Goal: Task Accomplishment & Management: Manage account settings

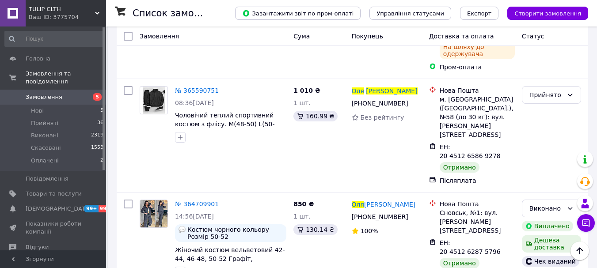
scroll to position [235, 0]
click at [571, 92] on icon at bounding box center [570, 95] width 7 height 7
click at [547, 78] on li "Виконано" at bounding box center [552, 79] width 58 height 16
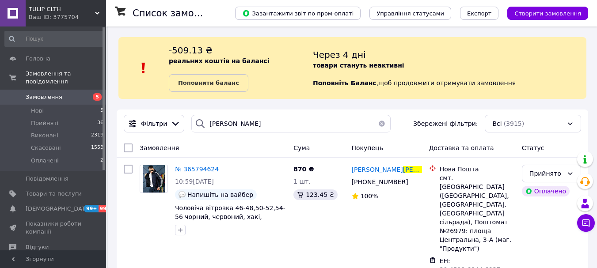
click at [378, 124] on button "button" at bounding box center [382, 124] width 18 height 18
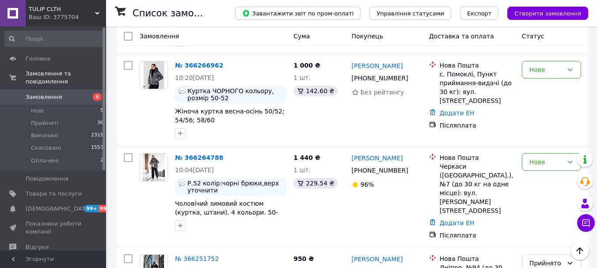
scroll to position [729, 0]
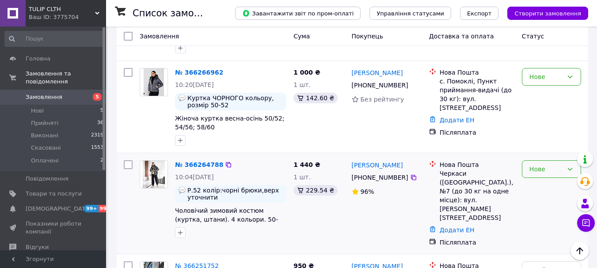
click at [534, 164] on div "Нове" at bounding box center [547, 169] width 34 height 10
click at [533, 153] on li "Прийнято" at bounding box center [552, 153] width 58 height 16
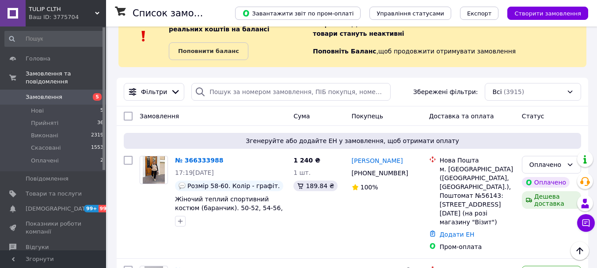
scroll to position [0, 0]
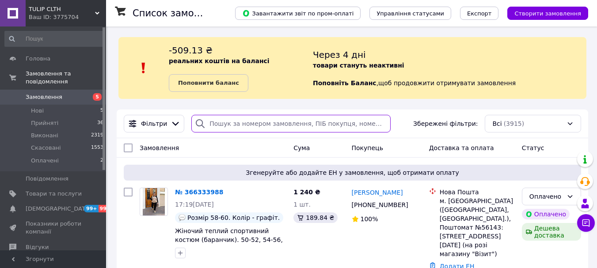
click at [269, 123] on input "search" at bounding box center [290, 124] width 199 height 18
type input "туваева"
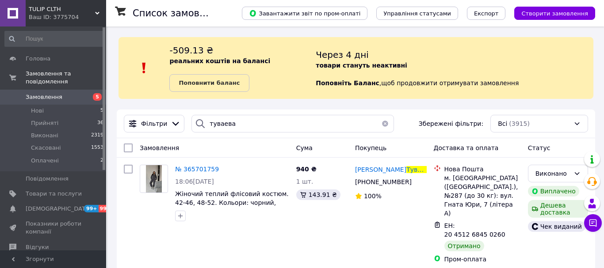
click at [383, 122] on button "button" at bounding box center [385, 124] width 18 height 18
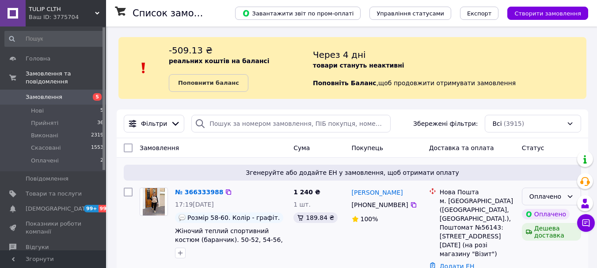
click at [529, 193] on div "Оплачено" at bounding box center [551, 197] width 59 height 18
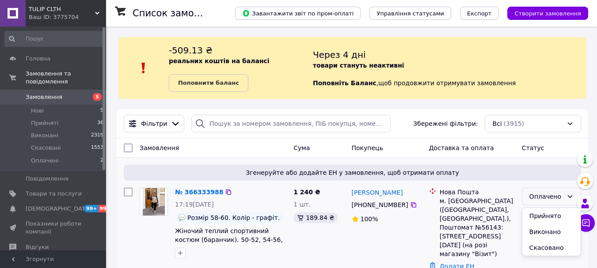
click at [533, 214] on li "Прийнято" at bounding box center [552, 216] width 58 height 16
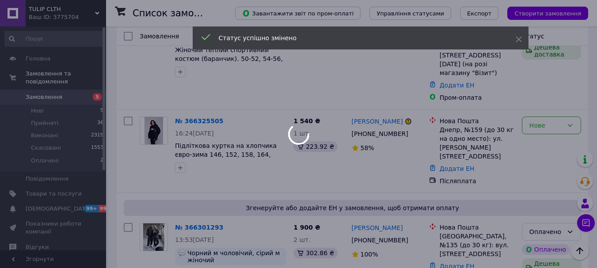
scroll to position [185, 0]
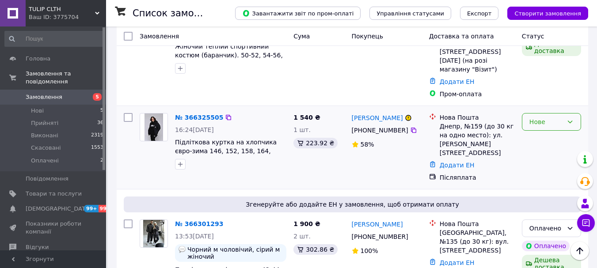
click at [539, 117] on div "Нове" at bounding box center [547, 122] width 34 height 10
click at [536, 122] on li "Прийнято" at bounding box center [552, 124] width 58 height 16
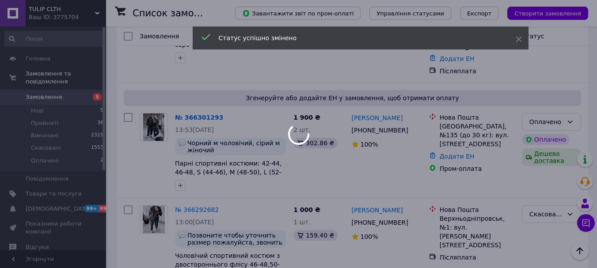
scroll to position [313, 0]
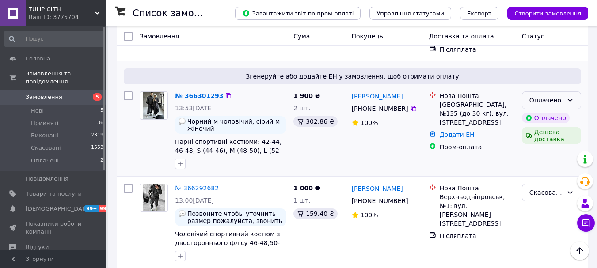
click at [563, 96] on div "Оплачено" at bounding box center [547, 101] width 34 height 10
click at [548, 90] on li "Прийнято" at bounding box center [552, 93] width 58 height 16
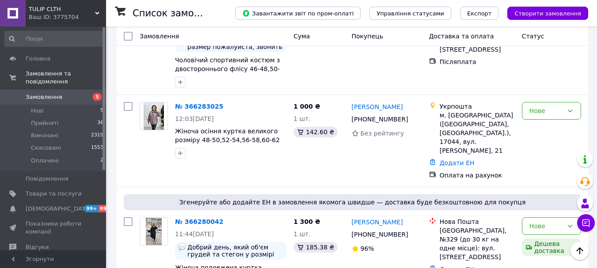
scroll to position [498, 0]
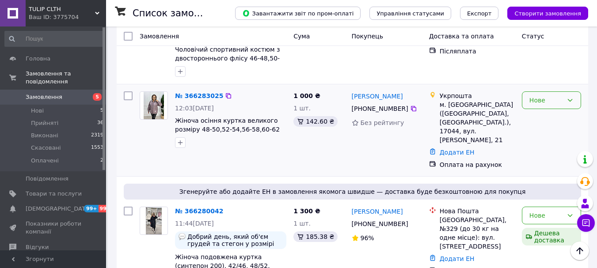
click at [566, 92] on div "Нове" at bounding box center [551, 101] width 59 height 18
click at [547, 93] on li "Прийнято" at bounding box center [552, 93] width 58 height 16
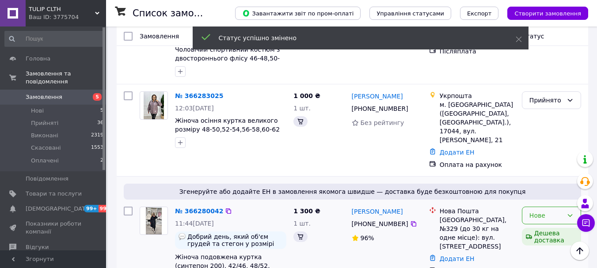
click at [537, 211] on div "Нове" at bounding box center [547, 216] width 34 height 10
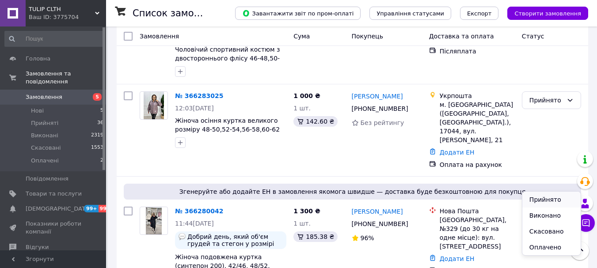
click at [539, 196] on li "Прийнято" at bounding box center [552, 200] width 58 height 16
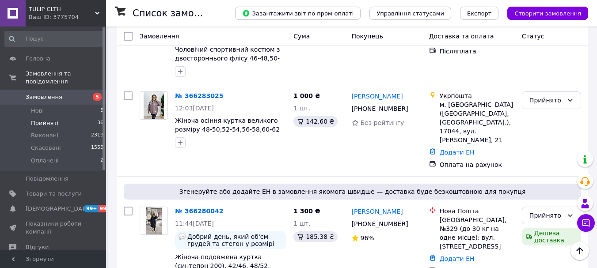
click at [66, 117] on li "Прийняті 36" at bounding box center [54, 123] width 109 height 12
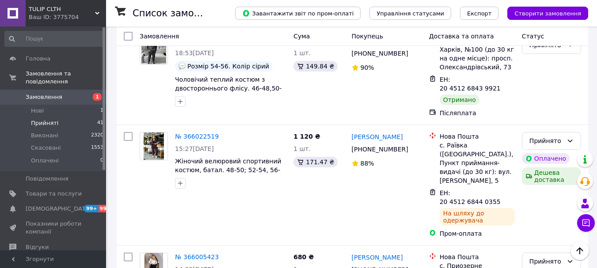
scroll to position [1595, 0]
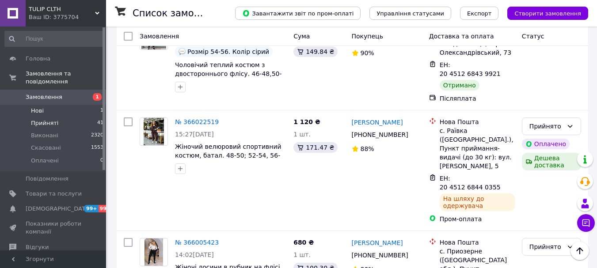
click at [82, 105] on li "Нові 1" at bounding box center [54, 111] width 109 height 12
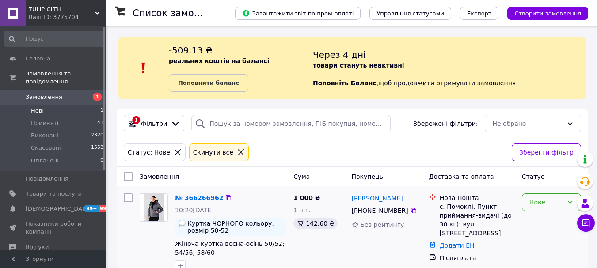
click at [539, 202] on div "Нове" at bounding box center [547, 203] width 34 height 10
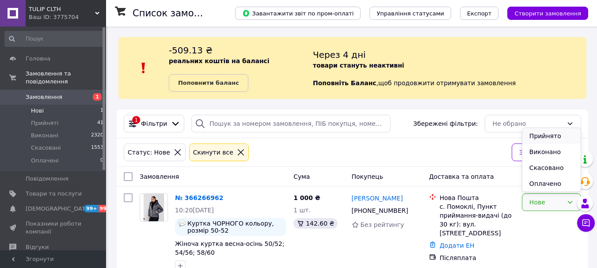
click at [539, 137] on li "Прийнято" at bounding box center [552, 136] width 58 height 16
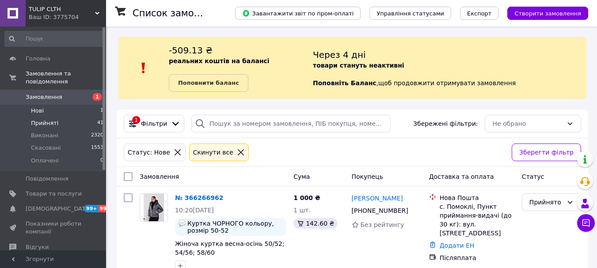
click at [55, 117] on li "Прийняті 41" at bounding box center [54, 123] width 109 height 12
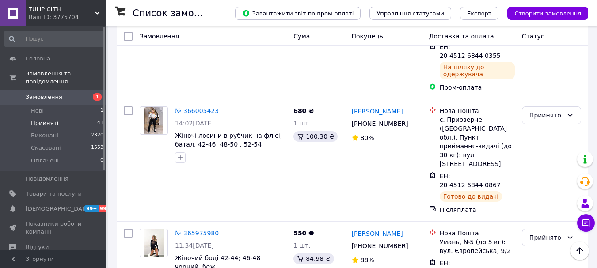
scroll to position [1770, 0]
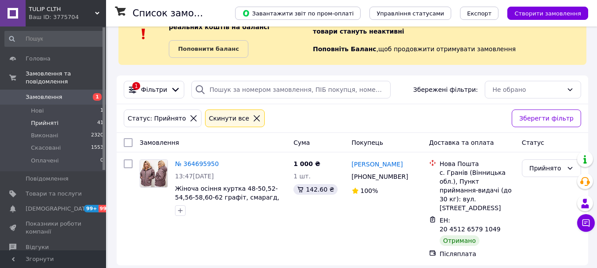
scroll to position [42, 0]
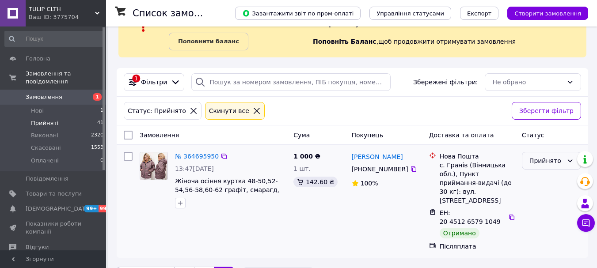
click at [536, 156] on div "Прийнято" at bounding box center [551, 161] width 59 height 18
click at [533, 178] on li "Виконано" at bounding box center [552, 180] width 58 height 16
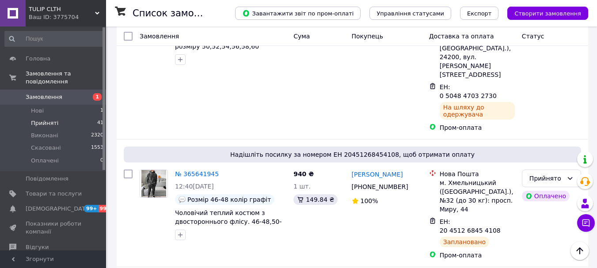
scroll to position [1770, 0]
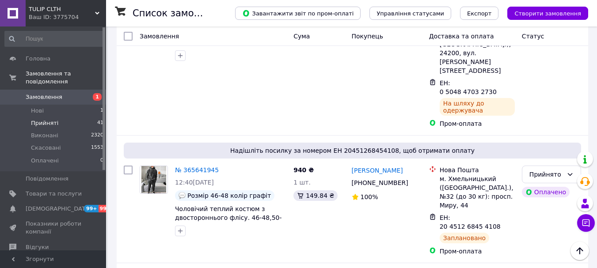
click at [537, 109] on li "Виконано" at bounding box center [552, 112] width 58 height 16
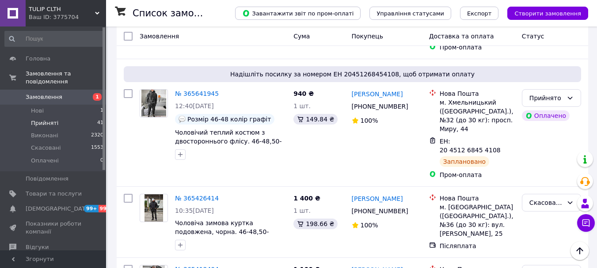
scroll to position [1702, 0]
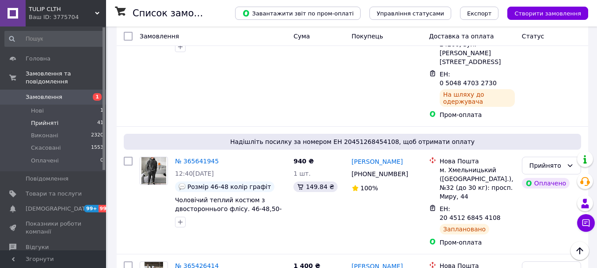
click at [531, 207] on li "Виконано" at bounding box center [552, 208] width 58 height 16
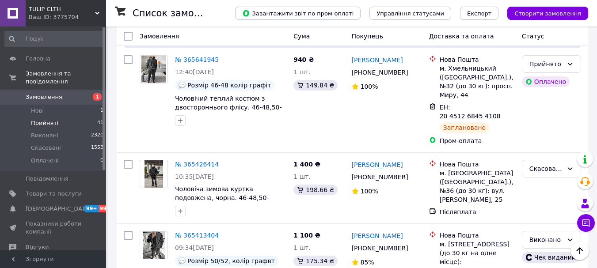
scroll to position [1911, 0]
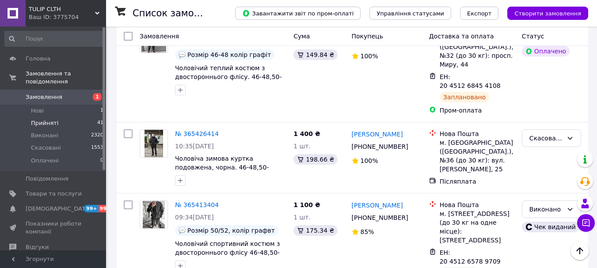
click at [529, 165] on li "Виконано" at bounding box center [552, 163] width 58 height 16
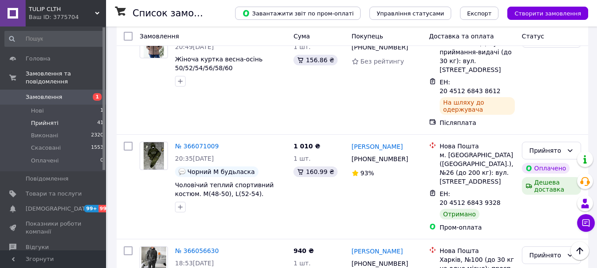
scroll to position [1451, 0]
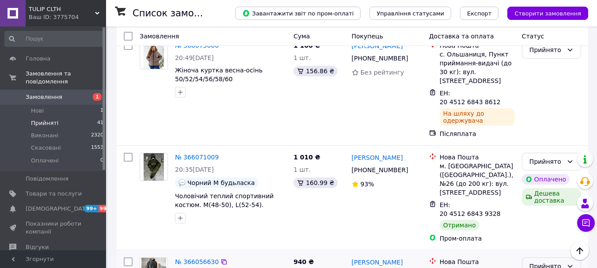
click at [543, 262] on div "Прийнято" at bounding box center [547, 267] width 34 height 10
click at [539, 148] on li "Виконано" at bounding box center [552, 152] width 58 height 16
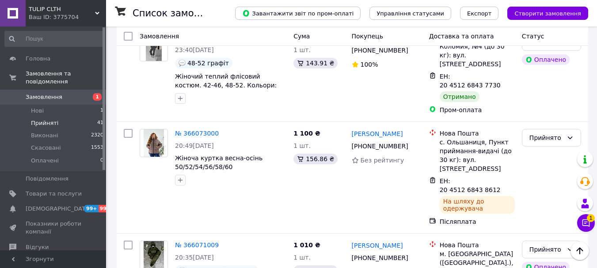
scroll to position [1363, 0]
click at [544, 245] on div "Прийнято" at bounding box center [547, 250] width 34 height 10
click at [536, 154] on li "Виконано" at bounding box center [552, 153] width 58 height 16
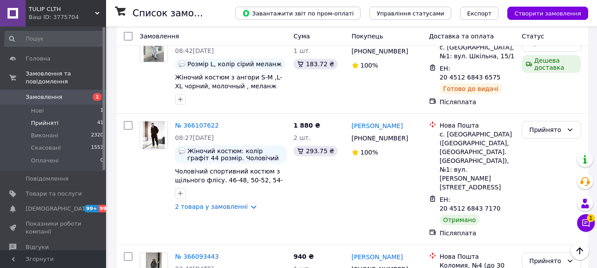
scroll to position [1151, 0]
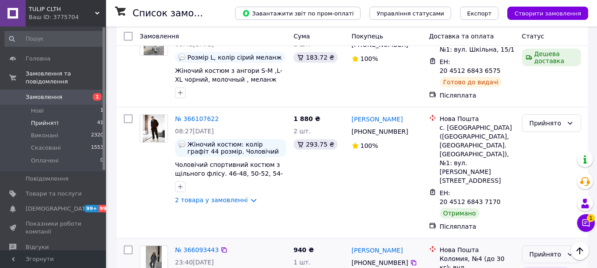
click at [539, 250] on div "Прийнято" at bounding box center [547, 255] width 34 height 10
click at [537, 184] on li "Виконано" at bounding box center [552, 186] width 58 height 16
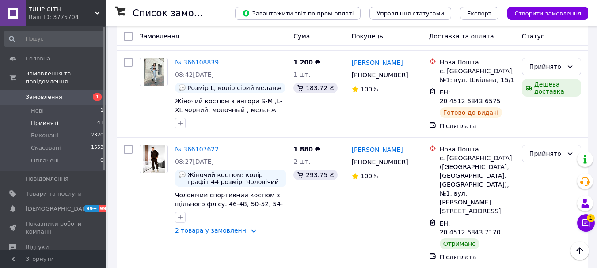
scroll to position [1115, 0]
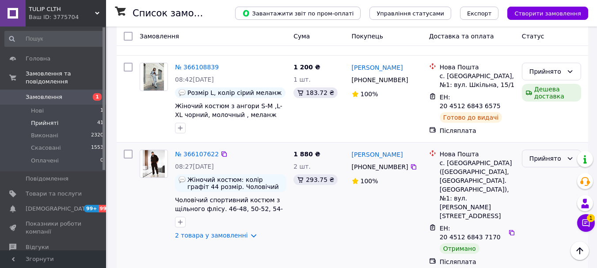
click at [533, 154] on div "Прийнято" at bounding box center [547, 159] width 34 height 10
click at [534, 115] on li "Виконано" at bounding box center [552, 116] width 58 height 16
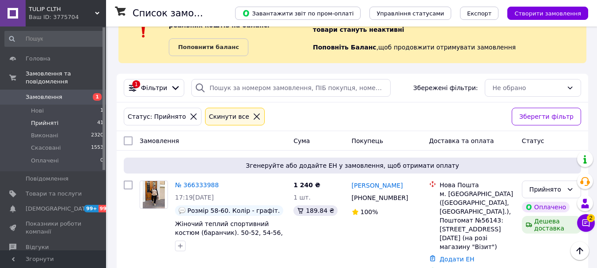
scroll to position [0, 0]
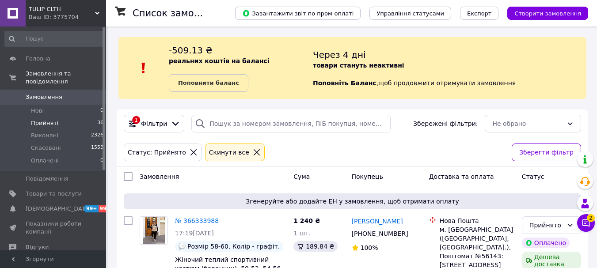
click at [253, 155] on icon at bounding box center [257, 153] width 8 height 8
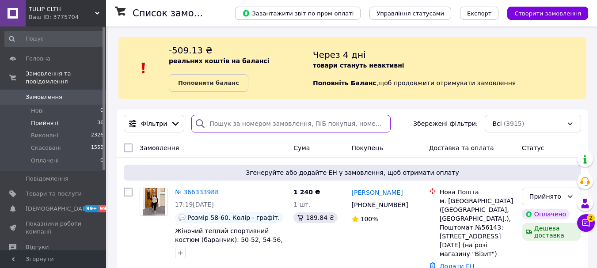
click at [240, 121] on input "search" at bounding box center [290, 124] width 199 height 18
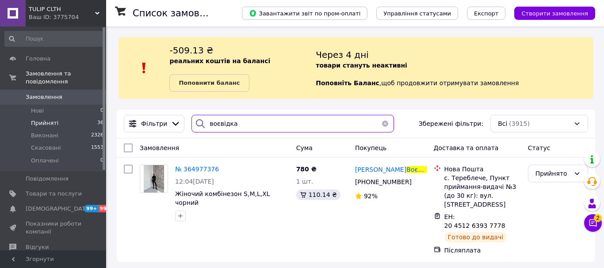
type input "воєвідка"
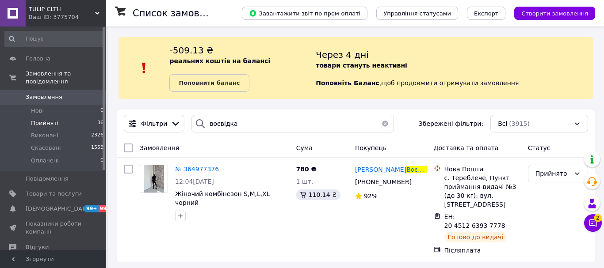
click at [381, 125] on button "button" at bounding box center [385, 124] width 18 height 18
